Goal: Find specific page/section: Find specific page/section

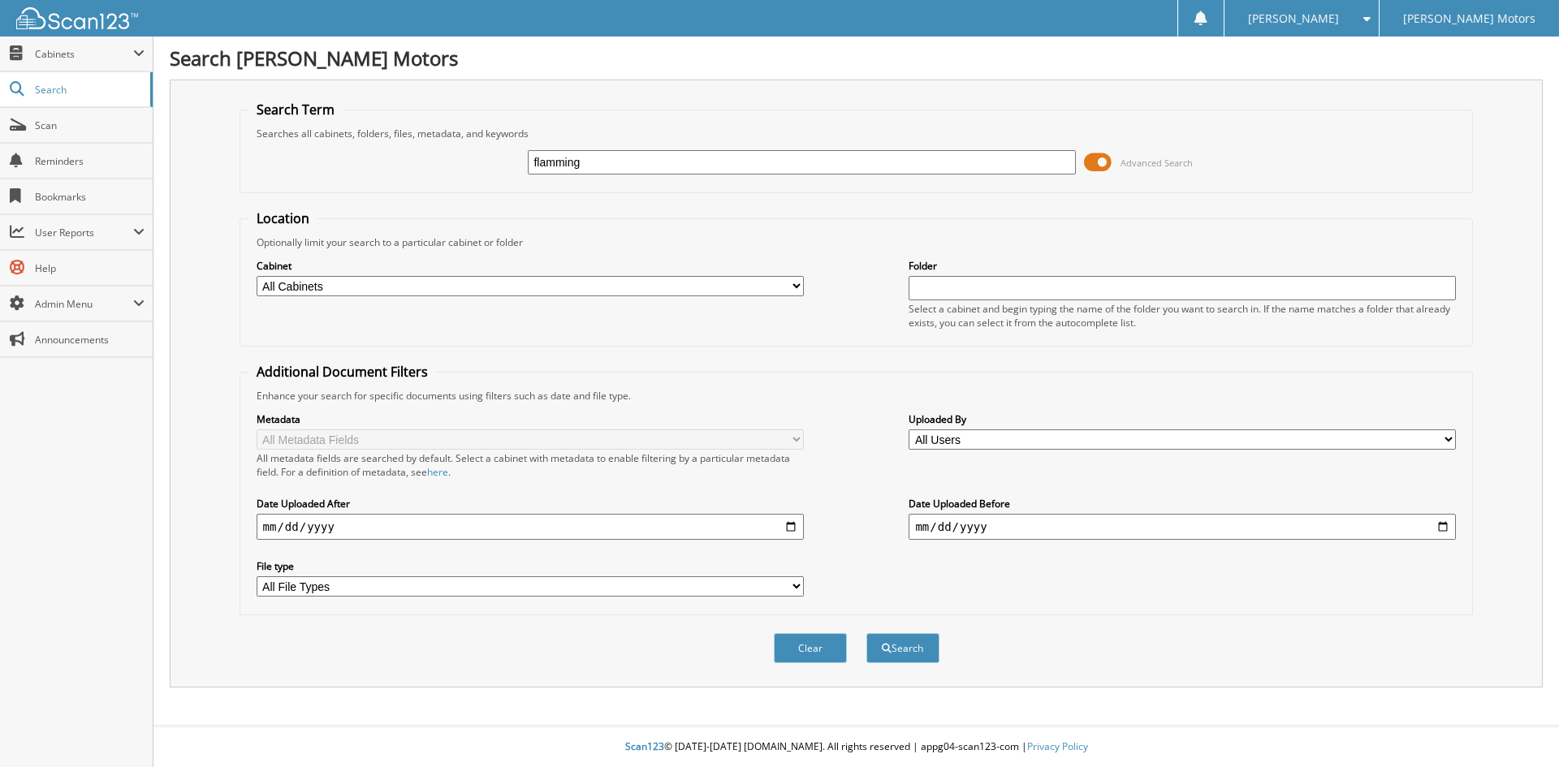
type input "flamming"
click at [1103, 158] on span at bounding box center [1098, 162] width 28 height 24
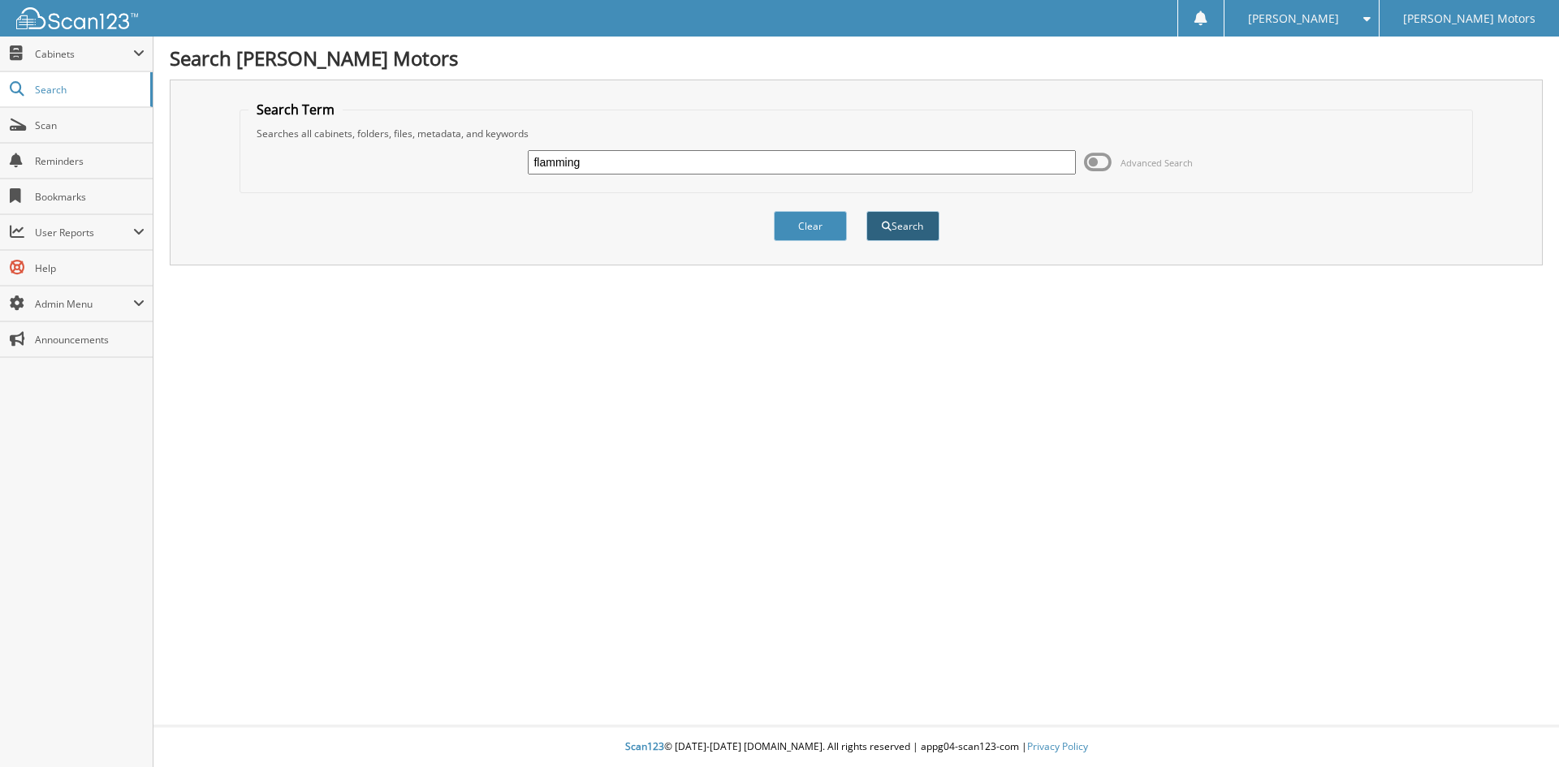
click at [912, 228] on button "Search" at bounding box center [902, 226] width 73 height 30
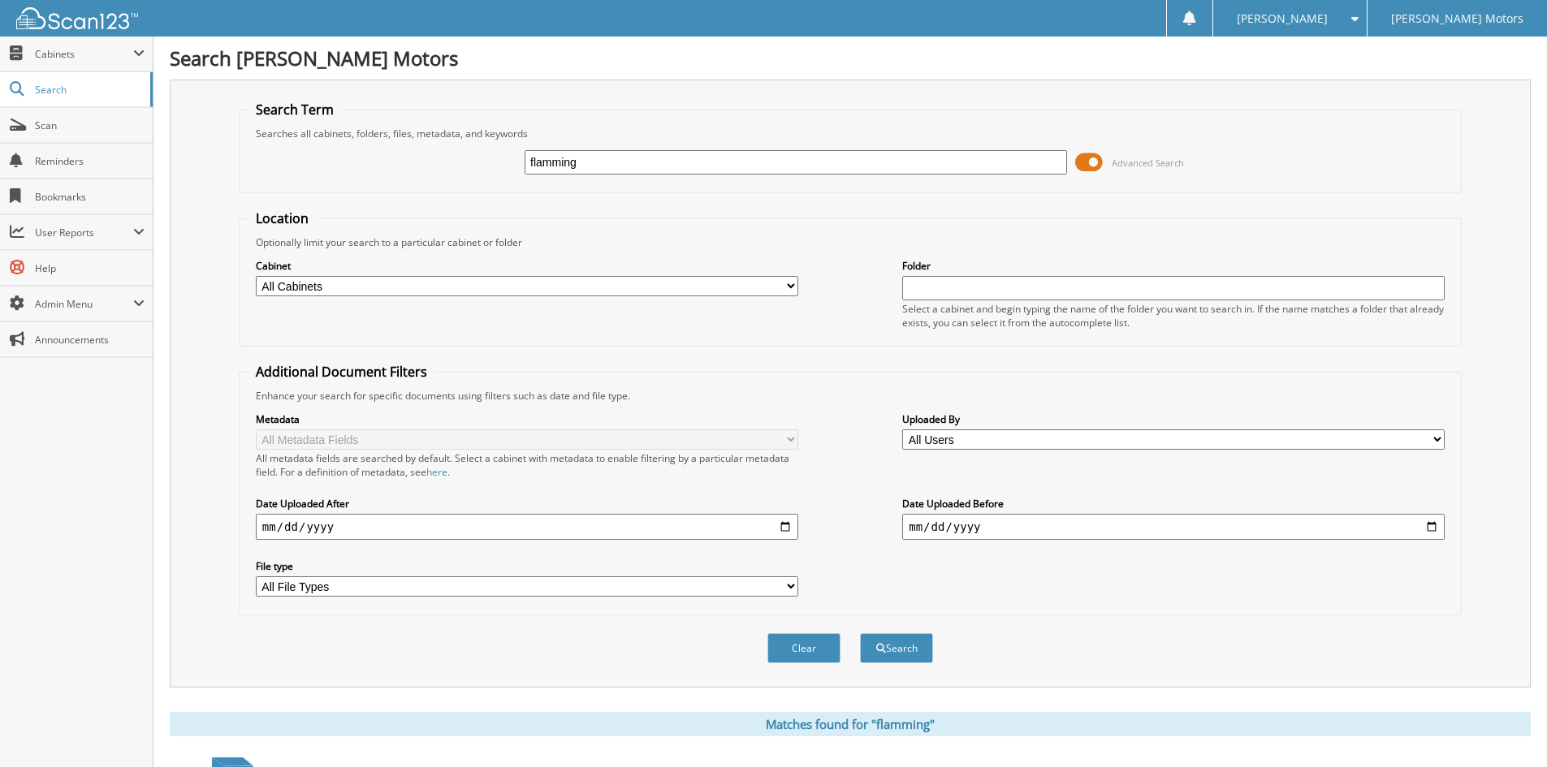
click at [796, 285] on select "All Cabinets ACCOUNTS PAYABLE ACCOUNTS RECEIVABLE ADVERTISING BANK STATEMENTS/C…" at bounding box center [527, 286] width 542 height 20
select select "33621"
click at [256, 276] on select "All Cabinets ACCOUNTS PAYABLE ACCOUNTS RECEIVABLE ADVERTISING BANK STATEMENTS/C…" at bounding box center [527, 286] width 542 height 20
click at [889, 654] on button "Search" at bounding box center [896, 648] width 73 height 30
click at [600, 167] on input "flamming" at bounding box center [795, 162] width 542 height 24
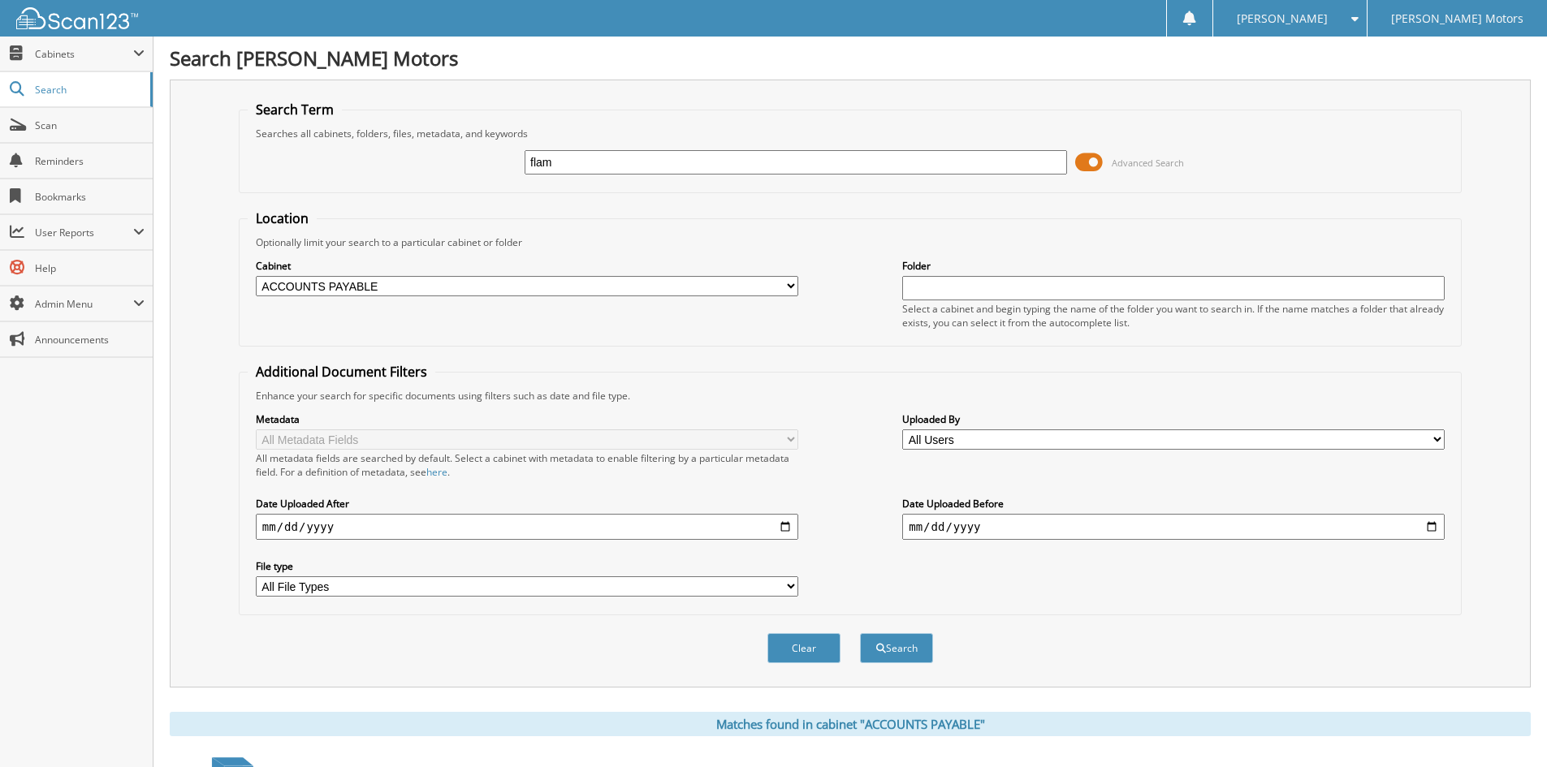
type input "[PERSON_NAME] JEWELRY"
click at [900, 650] on button "Search" at bounding box center [896, 648] width 73 height 30
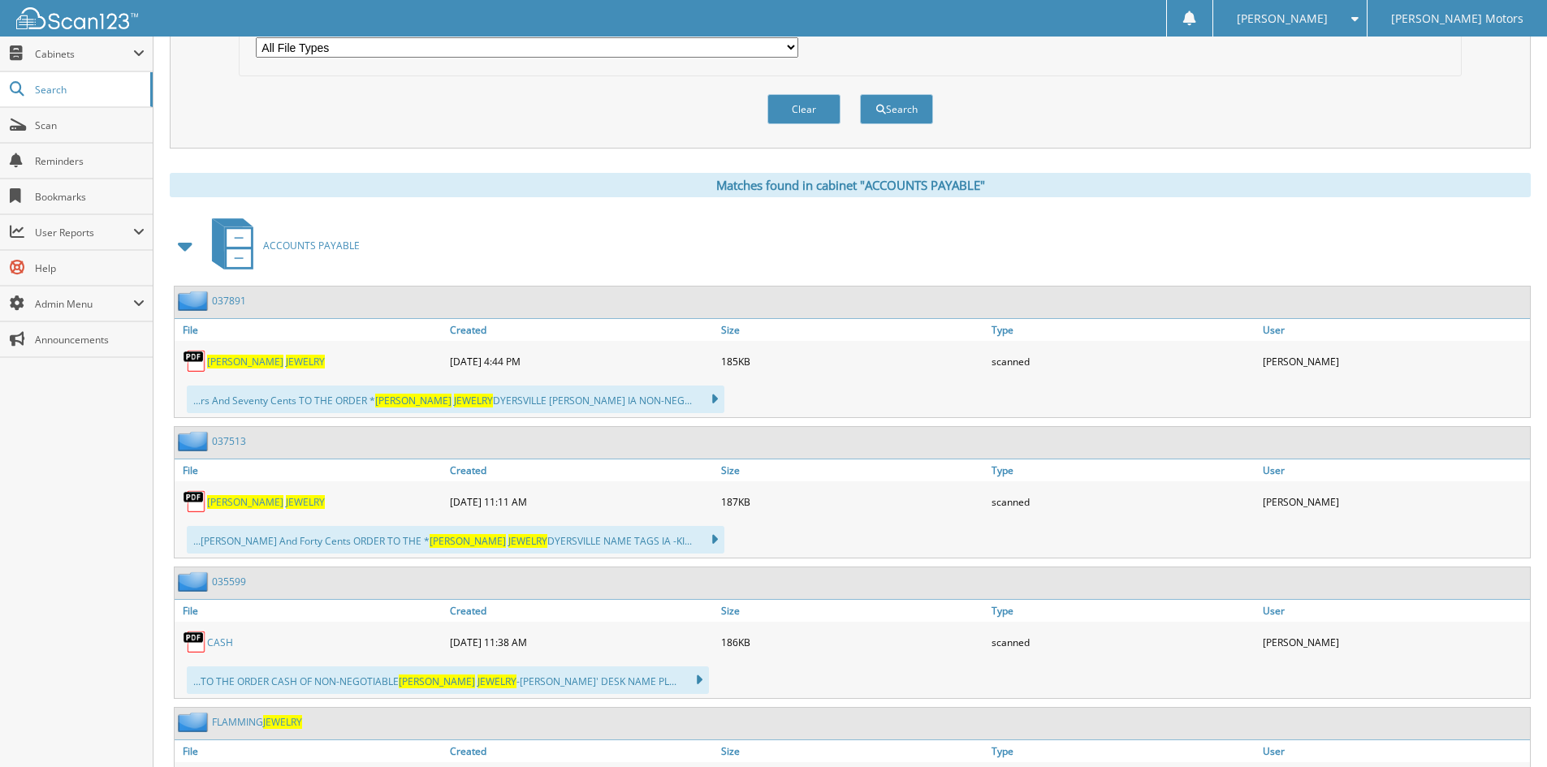
scroll to position [568, 0]
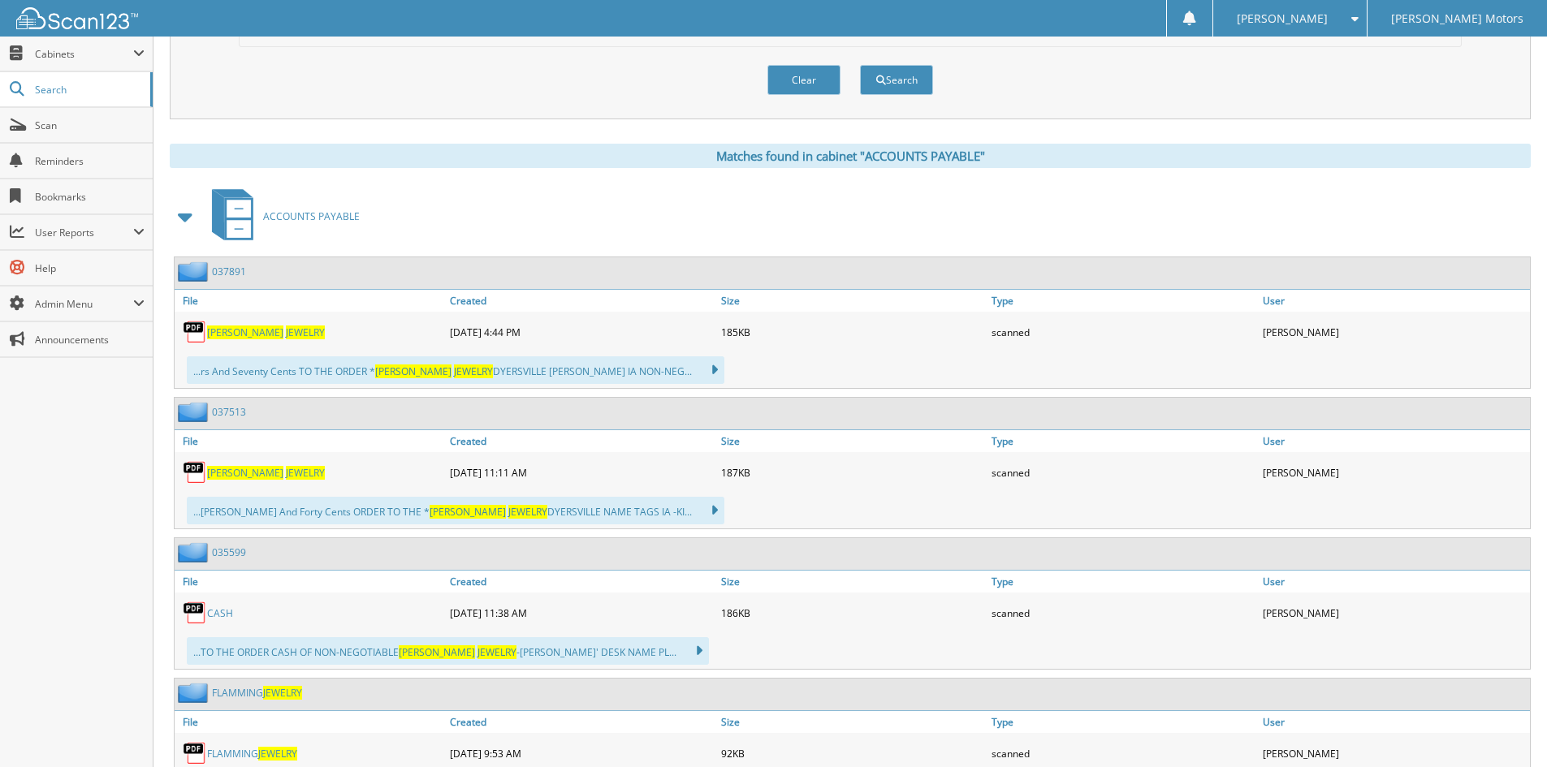
click at [257, 334] on span "FLAMMANG" at bounding box center [245, 333] width 76 height 14
